Goal: Task Accomplishment & Management: Complete application form

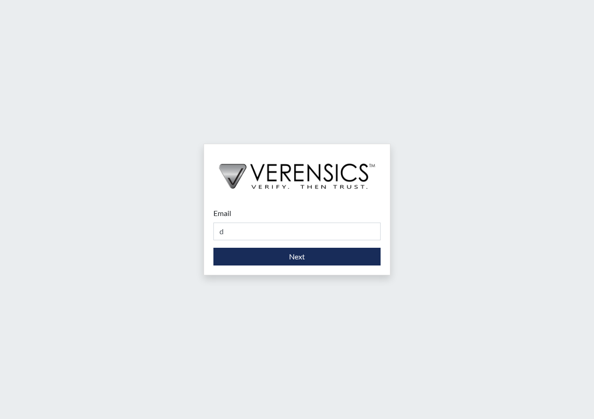
type input "[PERSON_NAME][EMAIL_ADDRESS][PERSON_NAME][DOMAIN_NAME]"
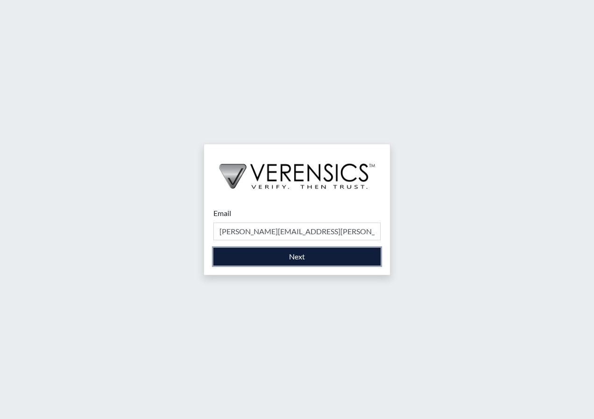
click at [306, 257] on button "Next" at bounding box center [296, 257] width 167 height 18
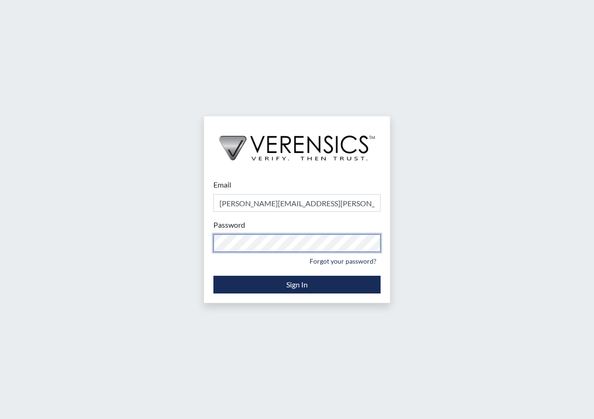
click at [219, 256] on div "Password Please provide your password. Forgot your password?" at bounding box center [296, 243] width 167 height 49
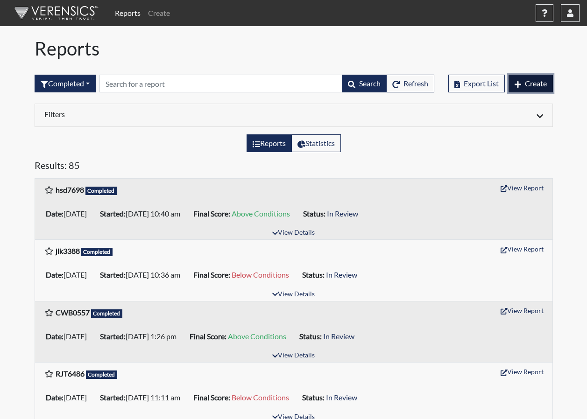
click at [526, 85] on span "Create" at bounding box center [536, 83] width 22 height 9
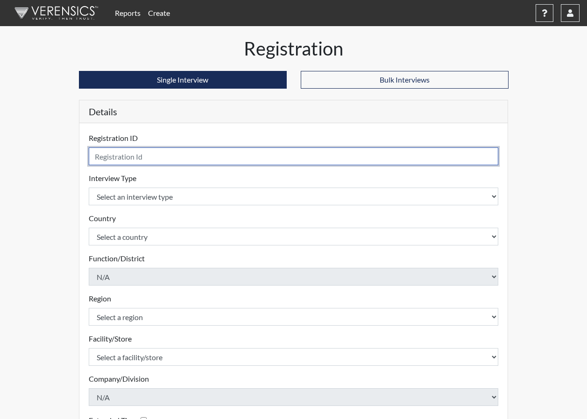
click at [151, 157] on input "text" at bounding box center [294, 157] width 410 height 18
type input "EMB4733"
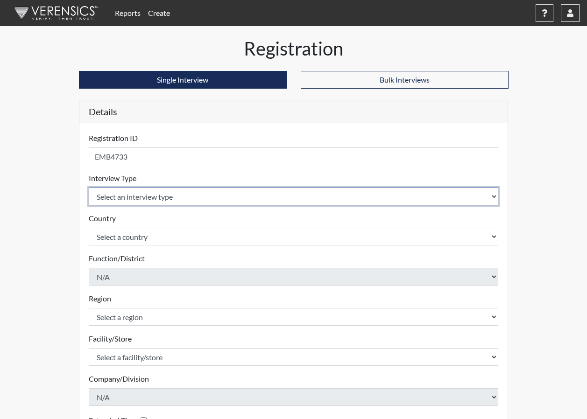
click at [483, 198] on select "Select an interview type Corrections Pre-Employment" at bounding box center [294, 197] width 410 height 18
select select "ff733e93-e1bf-11ea-9c9f-0eff0cf7eb8f"
click at [89, 188] on select "Select an interview type Corrections Pre-Employment" at bounding box center [294, 197] width 410 height 18
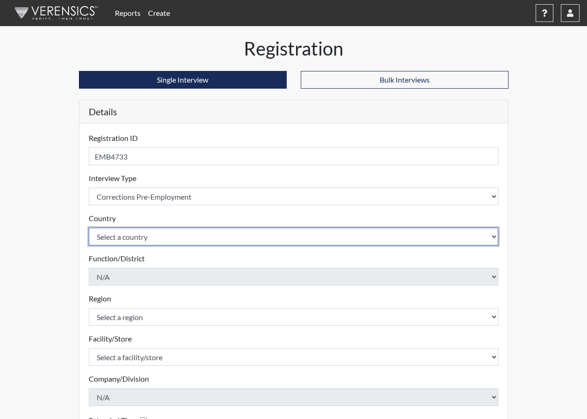
click at [355, 241] on select "Select a country [GEOGRAPHIC_DATA] [GEOGRAPHIC_DATA]" at bounding box center [294, 237] width 410 height 18
select select "united-states-of-[GEOGRAPHIC_DATA]"
click at [89, 228] on select "Select a country [GEOGRAPHIC_DATA] [GEOGRAPHIC_DATA]" at bounding box center [294, 237] width 410 height 18
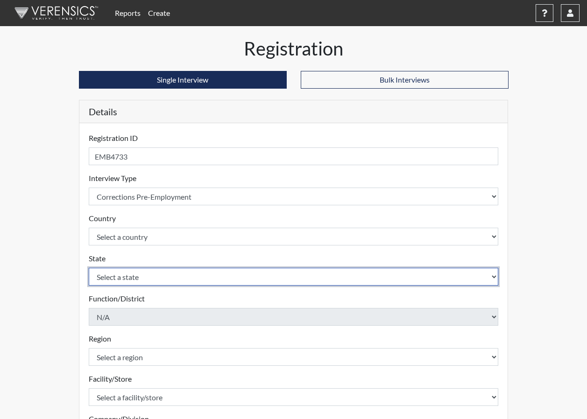
click at [197, 282] on select "Select a state [US_STATE] [US_STATE] [US_STATE] [US_STATE] [US_STATE] [US_STATE…" at bounding box center [294, 277] width 410 height 18
select select "GA"
click at [89, 268] on select "Select a state [US_STATE] [US_STATE] [US_STATE] [US_STATE] [US_STATE] [US_STATE…" at bounding box center [294, 277] width 410 height 18
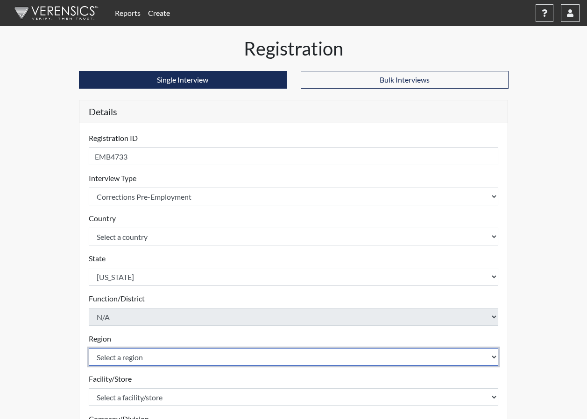
click at [172, 355] on select "Select a region [GEOGRAPHIC_DATA]" at bounding box center [294, 357] width 410 height 18
select select "51976826-f18e-4b67-8d3b-b0a0fa2f97ff"
click at [89, 348] on select "Select a region [GEOGRAPHIC_DATA]" at bounding box center [294, 357] width 410 height 18
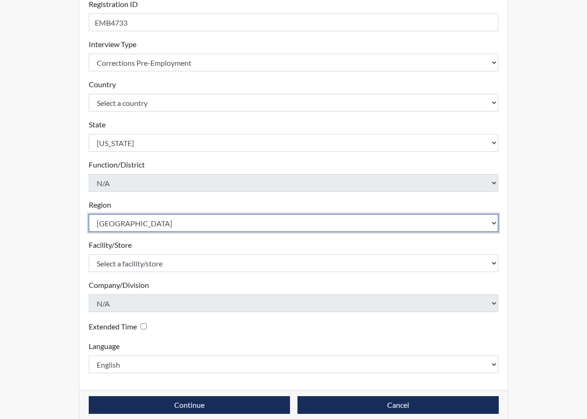
scroll to position [140, 0]
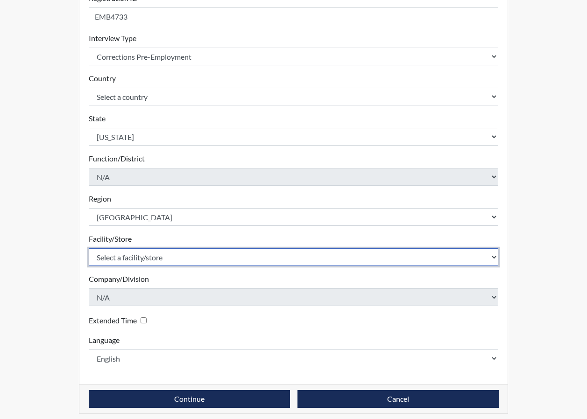
click at [205, 256] on select "Select a facility/store [PERSON_NAME]" at bounding box center [294, 257] width 410 height 18
select select "8dffd410-906d-4886-b85f-1717753234a1"
click at [89, 248] on select "Select a facility/store [PERSON_NAME]" at bounding box center [294, 257] width 410 height 18
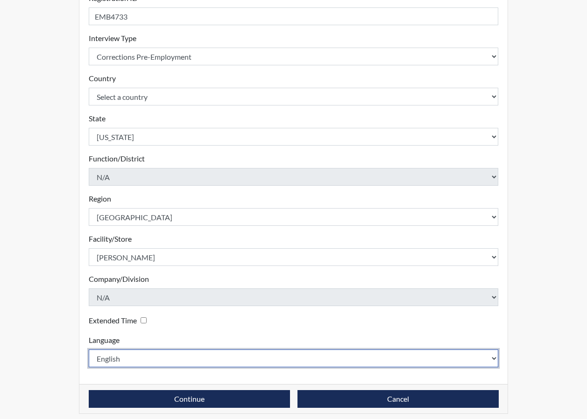
click at [129, 357] on select "English Spanish" at bounding box center [294, 359] width 410 height 18
click at [130, 360] on select "English Spanish" at bounding box center [294, 359] width 410 height 18
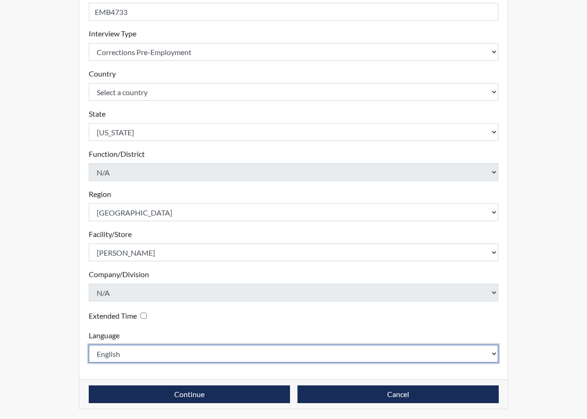
scroll to position [146, 0]
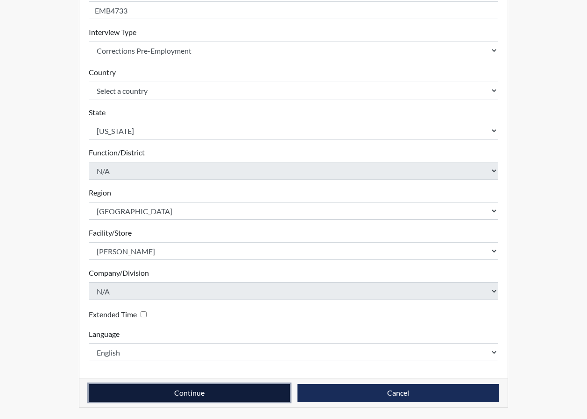
click at [171, 389] on button "Continue" at bounding box center [189, 393] width 201 height 18
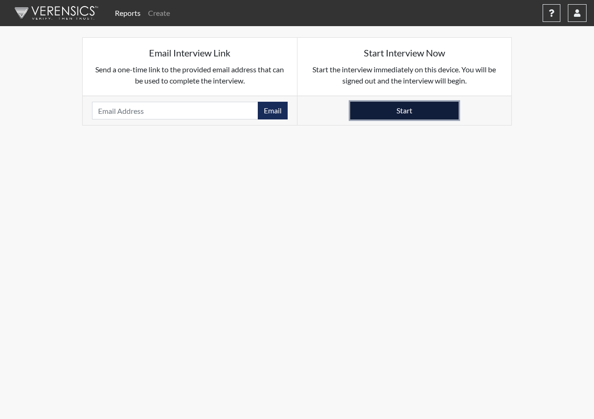
click at [411, 106] on button "Start" at bounding box center [404, 111] width 108 height 18
